Goal: Task Accomplishment & Management: Manage account settings

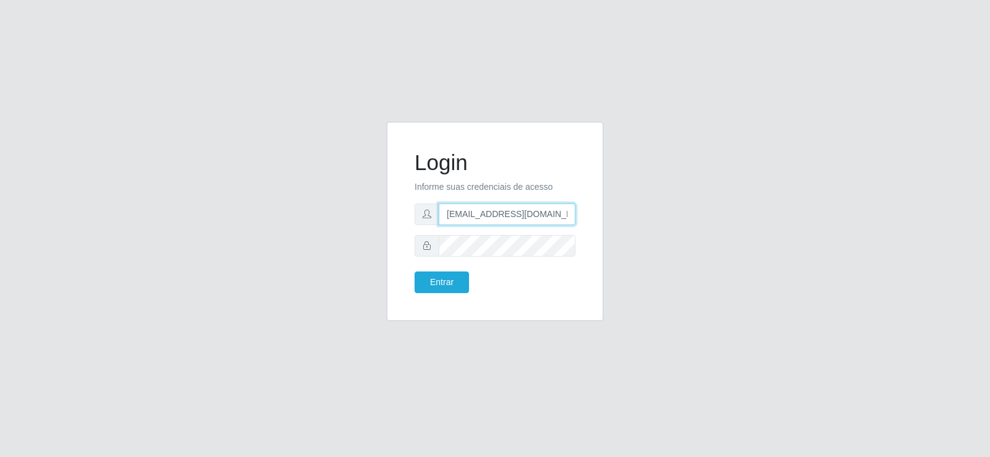
drag, startPoint x: 513, startPoint y: 217, endPoint x: 365, endPoint y: 225, distance: 148.7
click at [365, 225] on div "Login Informe suas credenciais de acesso [EMAIL_ADDRESS][DOMAIN_NAME] Entrar" at bounding box center [494, 229] width 705 height 214
type input "[EMAIL_ADDRESS][DOMAIN_NAME]"
drag, startPoint x: 513, startPoint y: 214, endPoint x: 361, endPoint y: 238, distance: 153.5
click at [361, 238] on div "Login Informe suas credenciais de acesso [EMAIL_ADDRESS][DOMAIN_NAME] Entrar" at bounding box center [494, 229] width 705 height 214
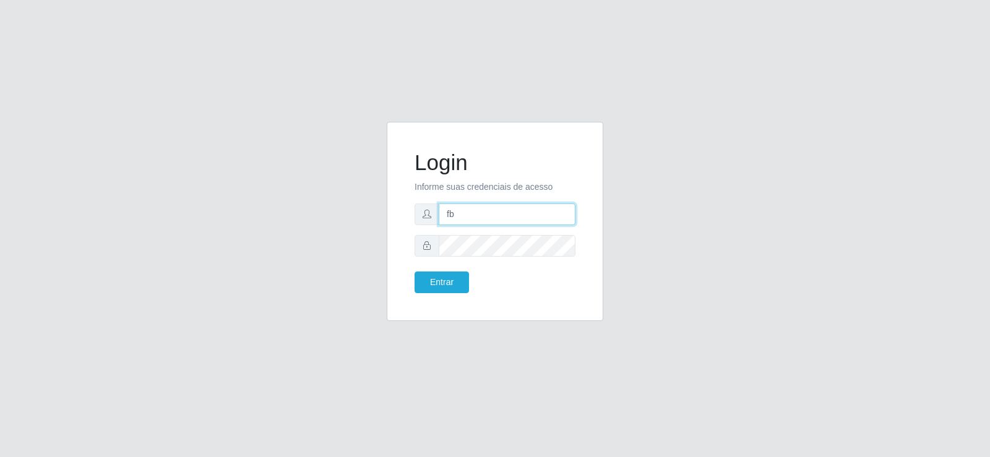
type input "[EMAIL_ADDRESS][DOMAIN_NAME]"
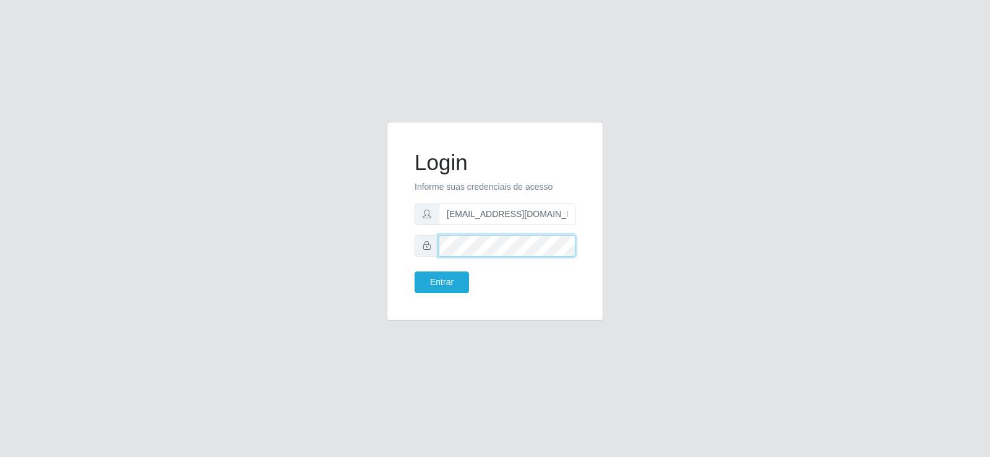
click at [385, 240] on div "Login Informe suas credenciais de acesso [EMAIL_ADDRESS][DOMAIN_NAME] Entrar" at bounding box center [494, 229] width 235 height 214
click at [430, 278] on button "Entrar" at bounding box center [441, 283] width 54 height 22
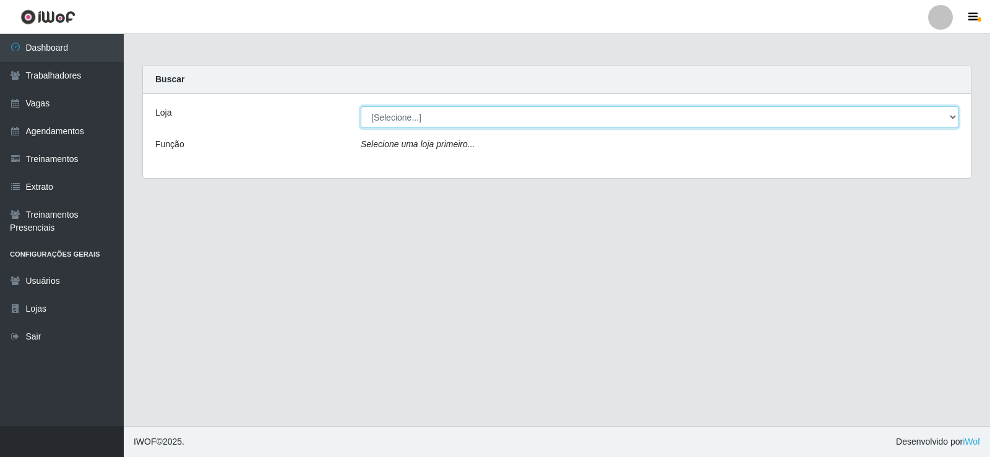
click at [406, 113] on select "[Selecione...] Supermercado Tadeu - [GEOGRAPHIC_DATA]" at bounding box center [660, 117] width 598 height 22
click at [361, 106] on select "[Selecione...] Supermercado Tadeu - [GEOGRAPHIC_DATA]" at bounding box center [660, 117] width 598 height 22
click at [418, 116] on select "[Selecione...] Supermercado Tadeu - [GEOGRAPHIC_DATA]" at bounding box center [660, 117] width 598 height 22
select select "195"
click at [361, 106] on select "[Selecione...] Supermercado Tadeu - [GEOGRAPHIC_DATA]" at bounding box center [660, 117] width 598 height 22
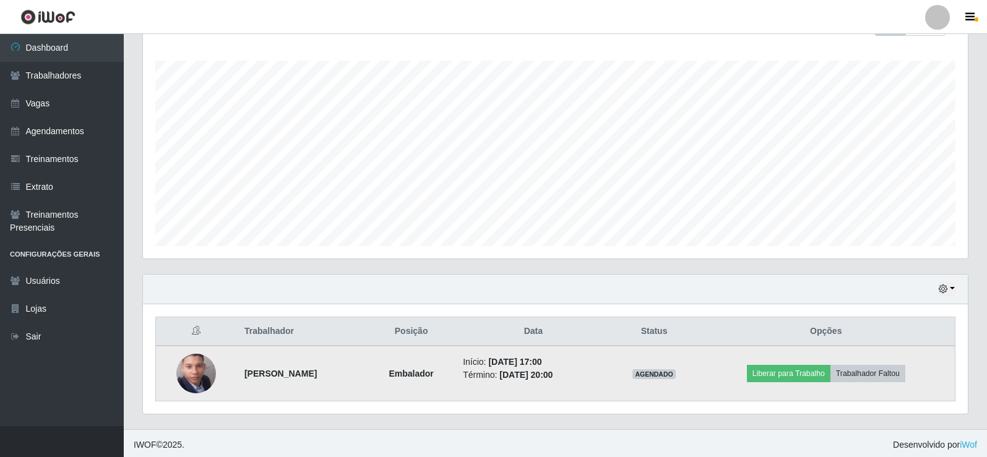
scroll to position [199, 0]
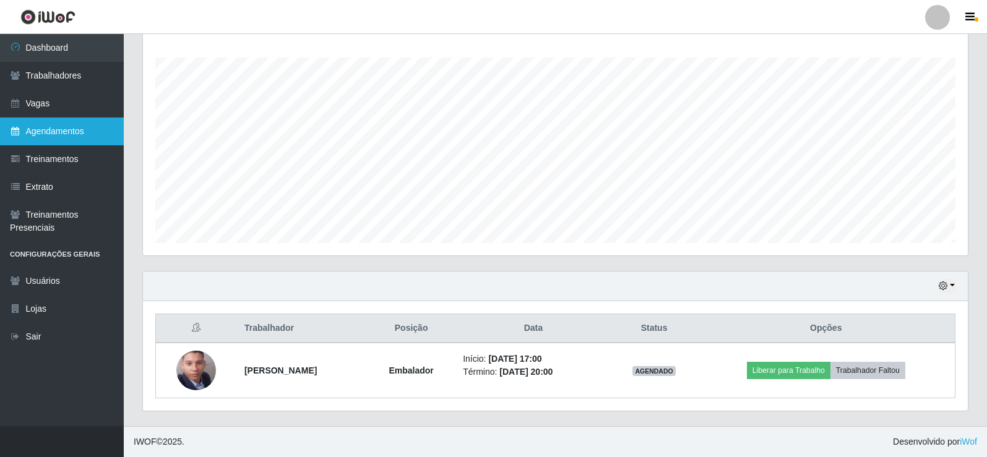
click at [86, 132] on link "Agendamentos" at bounding box center [62, 132] width 124 height 28
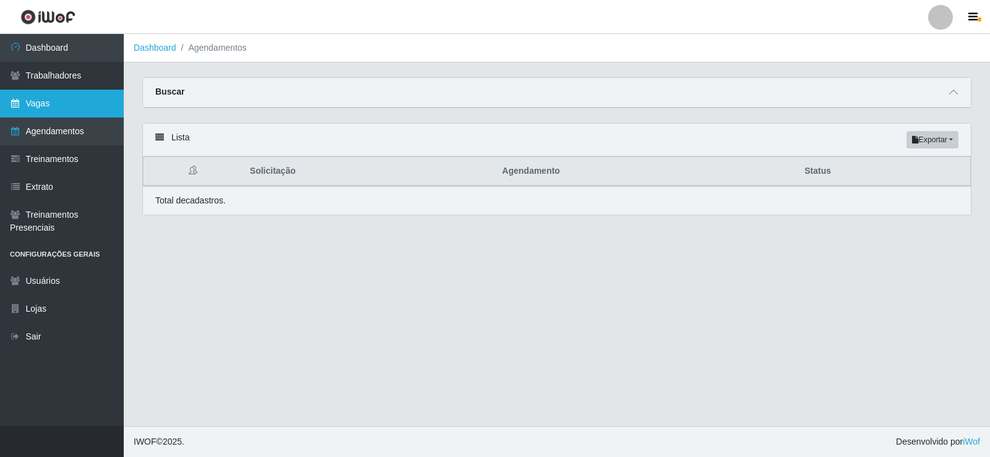
click at [59, 108] on link "Vagas" at bounding box center [62, 104] width 124 height 28
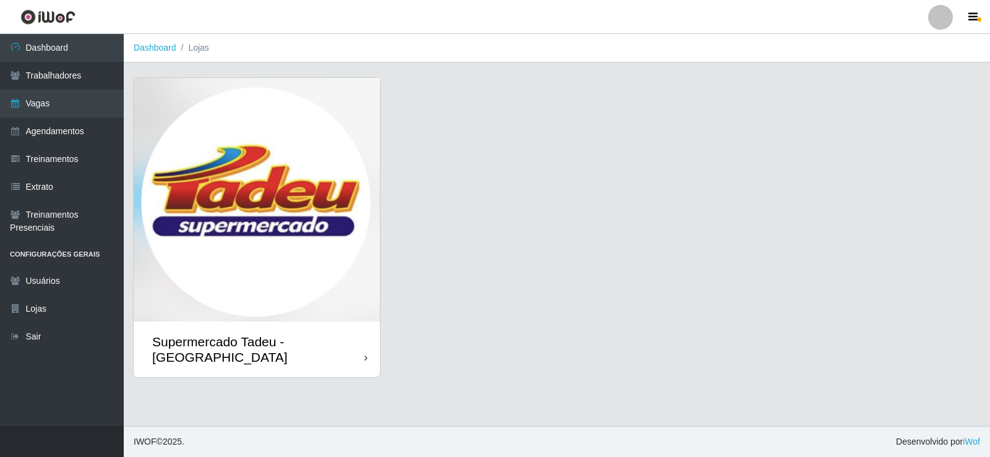
click at [293, 215] on img at bounding box center [257, 200] width 246 height 244
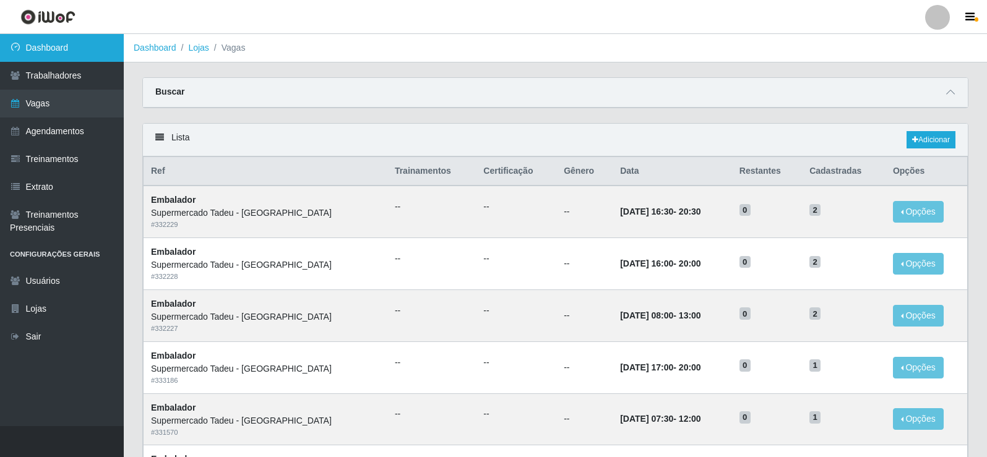
click at [71, 51] on link "Dashboard" at bounding box center [62, 48] width 124 height 28
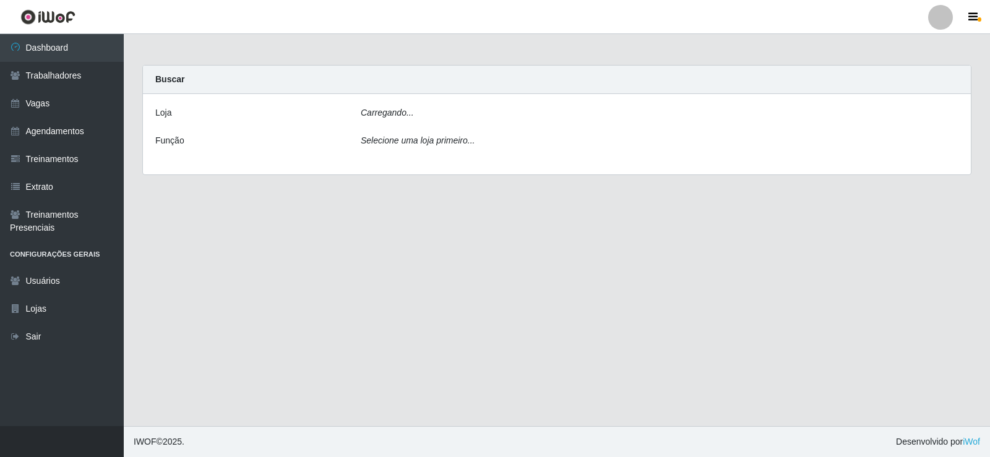
click at [412, 119] on div "Carregando..." at bounding box center [659, 115] width 616 height 18
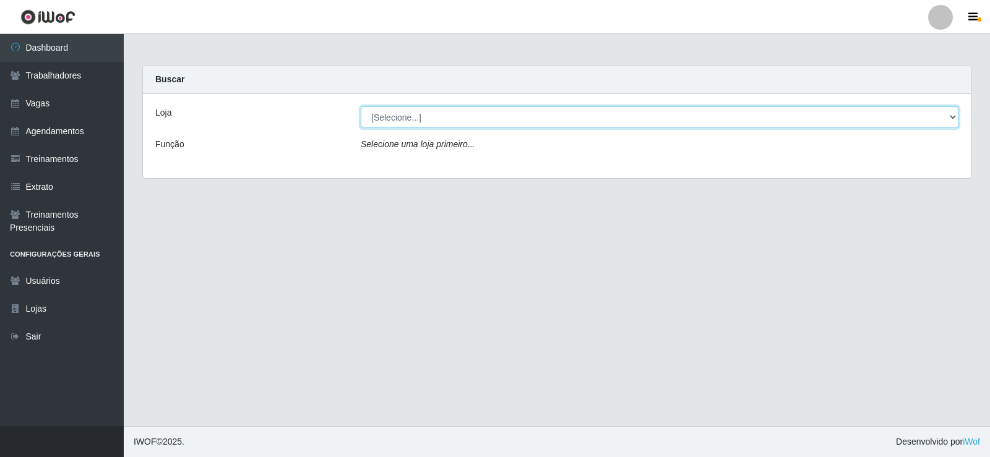
click at [414, 118] on select "[Selecione...] Supermercado Tadeu - [GEOGRAPHIC_DATA]" at bounding box center [660, 117] width 598 height 22
select select "195"
click at [361, 106] on select "[Selecione...] Supermercado Tadeu - [GEOGRAPHIC_DATA]" at bounding box center [660, 117] width 598 height 22
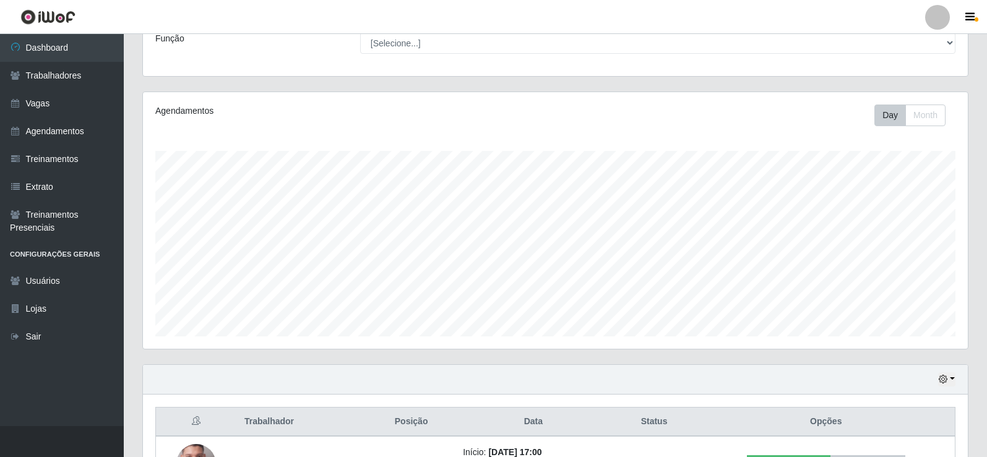
scroll to position [199, 0]
